Goal: Transaction & Acquisition: Purchase product/service

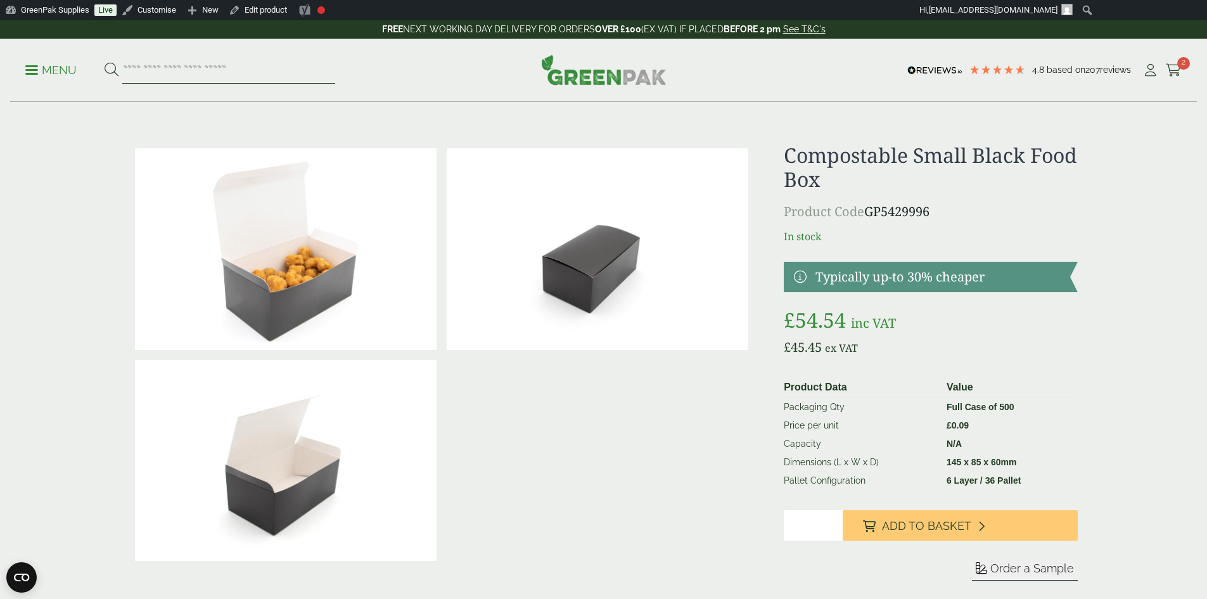
drag, startPoint x: 0, startPoint y: 0, endPoint x: 212, endPoint y: 61, distance: 221.0
click at [215, 63] on input "search" at bounding box center [228, 70] width 213 height 27
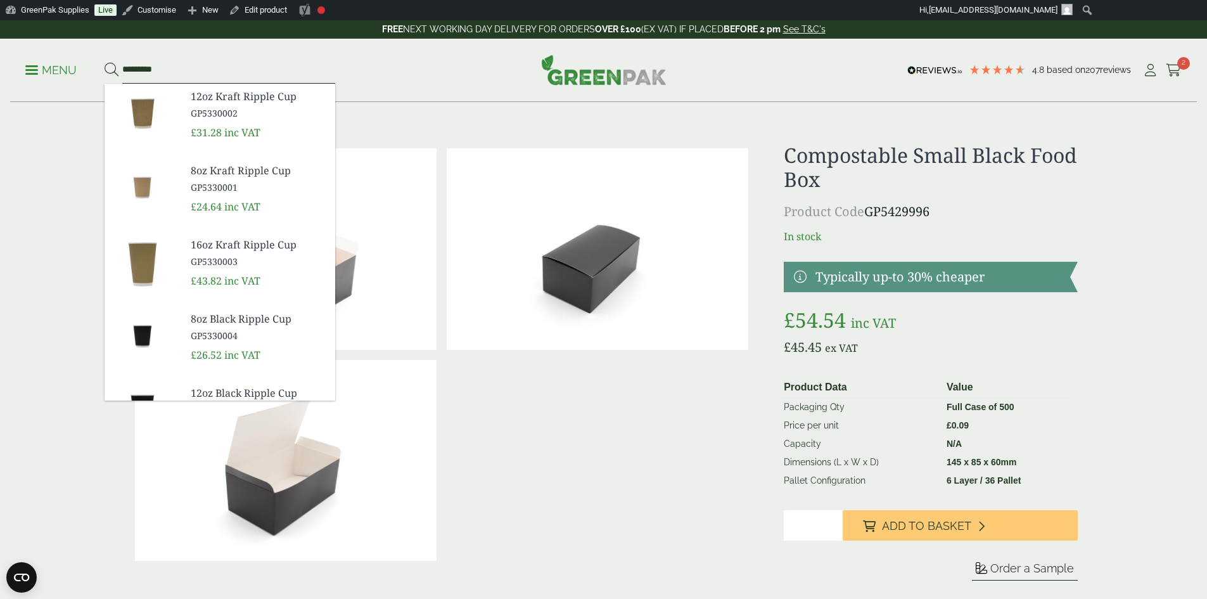
type input "*********"
click at [105, 62] on button at bounding box center [112, 70] width 14 height 16
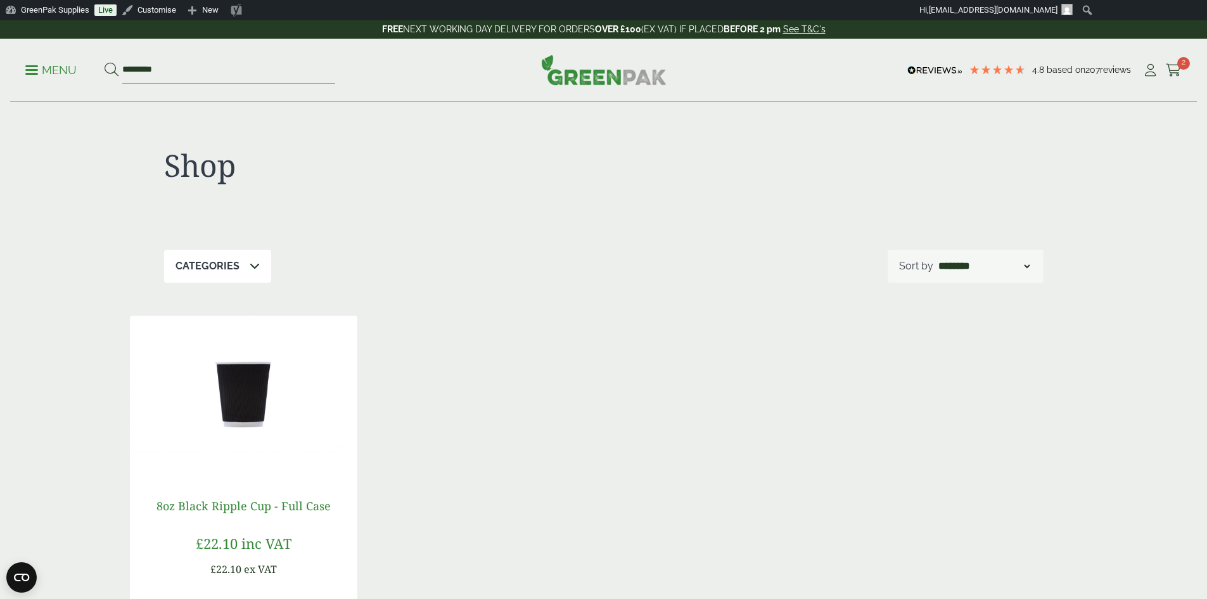
click at [226, 502] on link "8oz Black Ripple Cup - Full Case" at bounding box center [243, 505] width 174 height 15
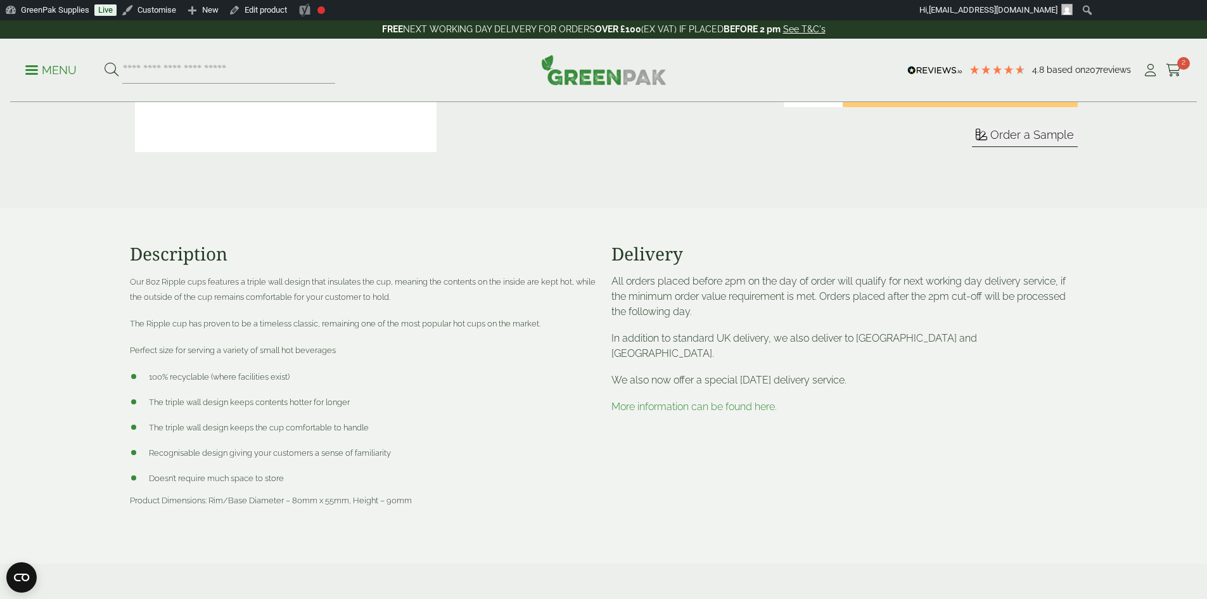
scroll to position [380, 0]
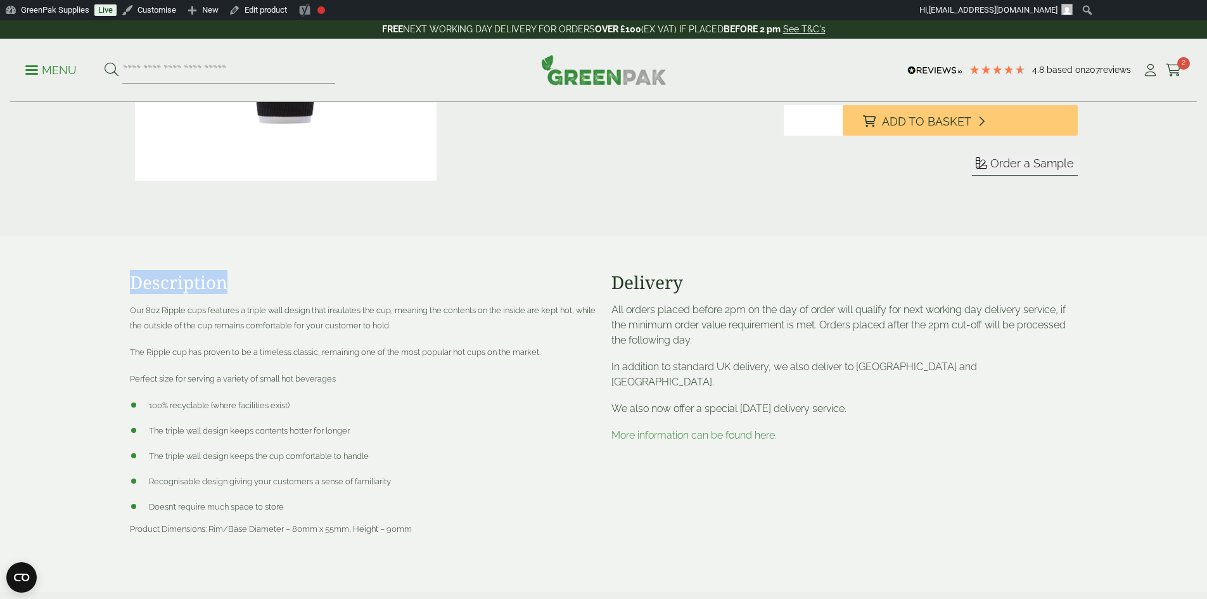
drag, startPoint x: 130, startPoint y: 283, endPoint x: 224, endPoint y: 283, distance: 94.4
click at [224, 283] on h3 "Description" at bounding box center [363, 283] width 466 height 22
click at [229, 285] on h3 "Description" at bounding box center [363, 283] width 466 height 22
drag, startPoint x: 230, startPoint y: 290, endPoint x: 147, endPoint y: 276, distance: 84.2
click at [147, 276] on h3 "Description" at bounding box center [363, 283] width 466 height 22
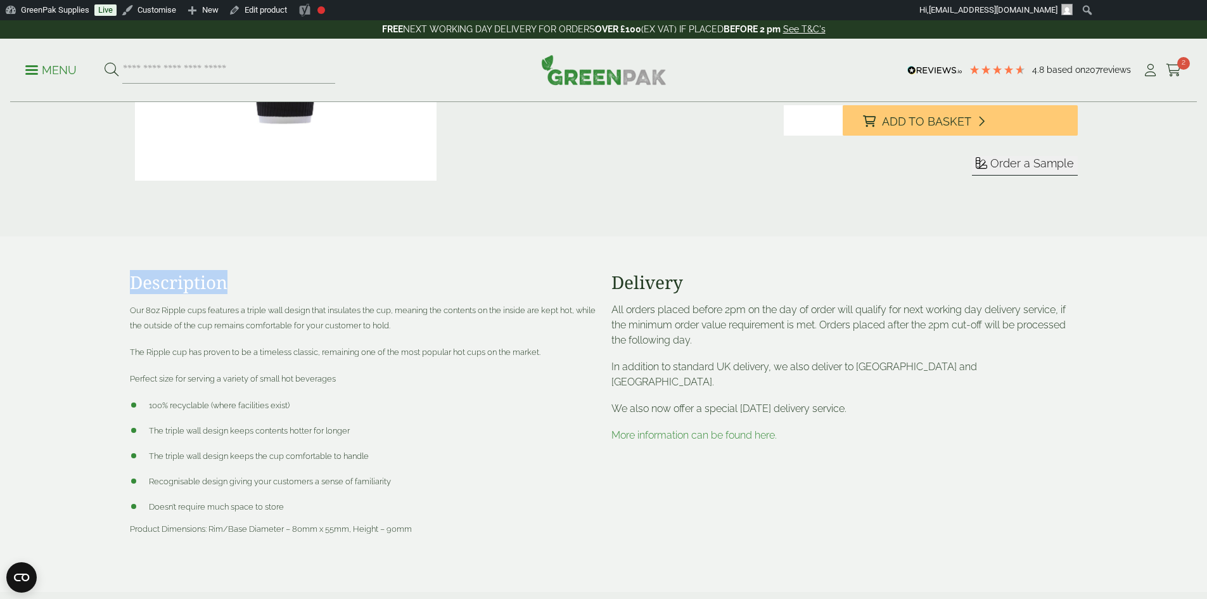
drag, startPoint x: 132, startPoint y: 279, endPoint x: 232, endPoint y: 281, distance: 100.1
click at [232, 281] on h3 "Description" at bounding box center [363, 283] width 466 height 22
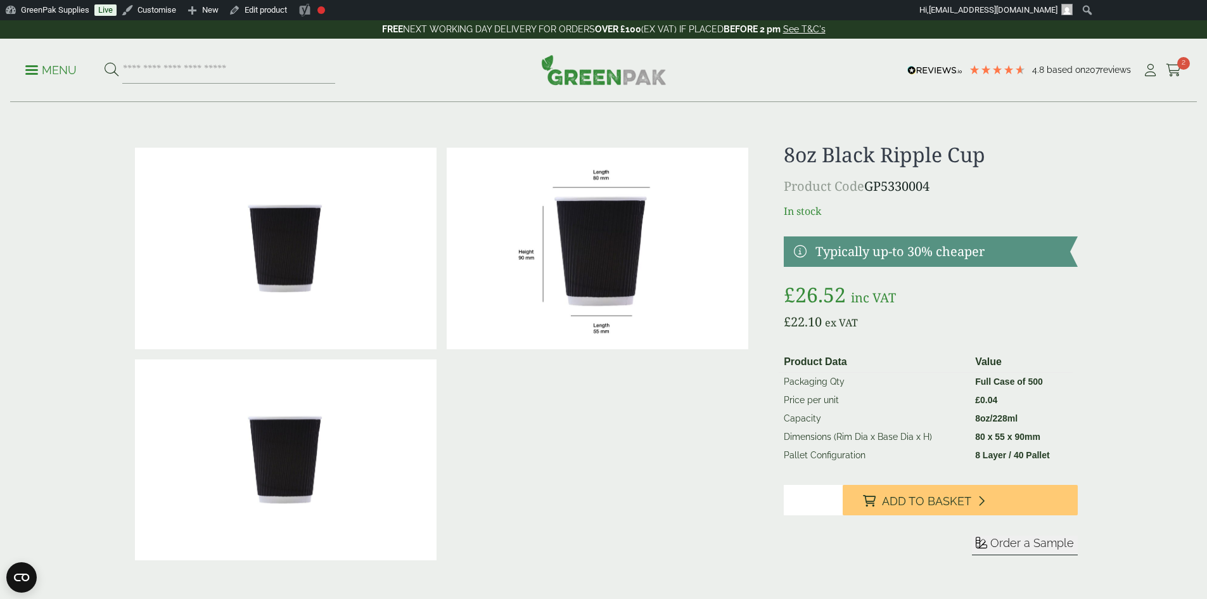
scroll to position [0, 0]
